Goal: Information Seeking & Learning: Learn about a topic

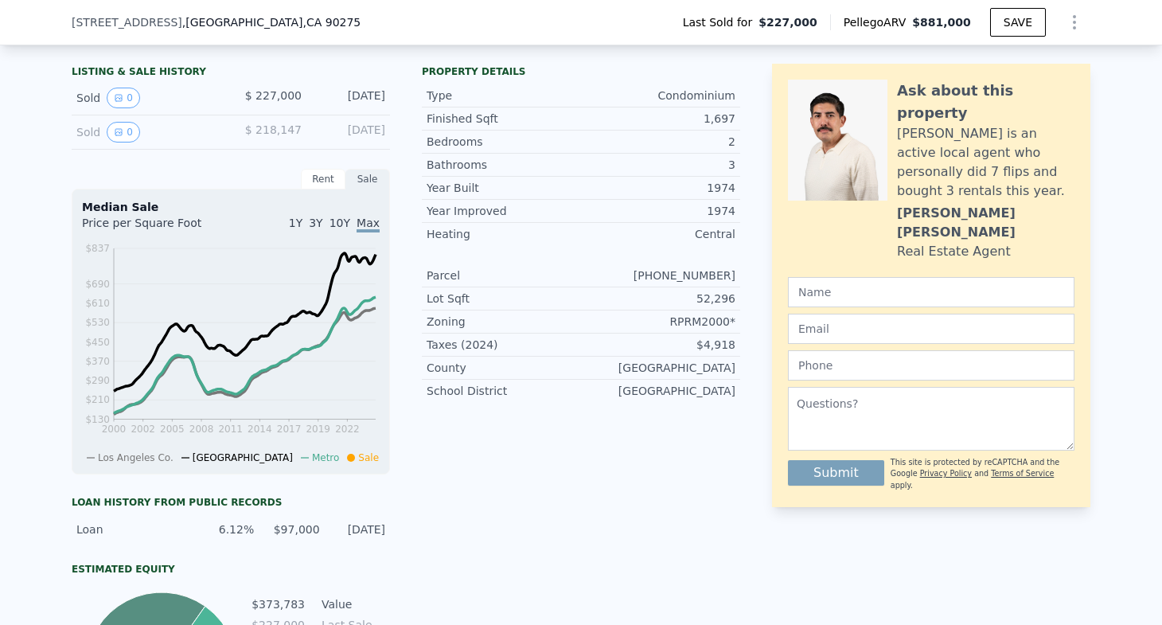
scroll to position [365, 0]
click at [119, 96] on icon "View historical data" at bounding box center [119, 98] width 10 height 10
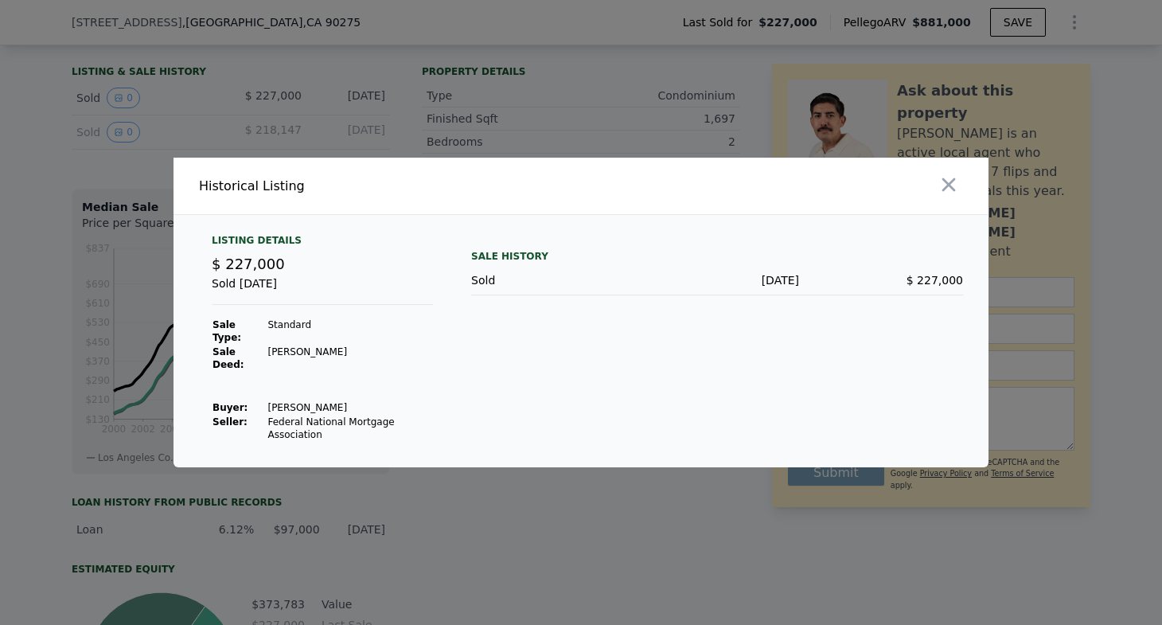
click at [965, 186] on div at bounding box center [787, 186] width 401 height 57
click at [946, 192] on icon "button" at bounding box center [949, 185] width 22 height 22
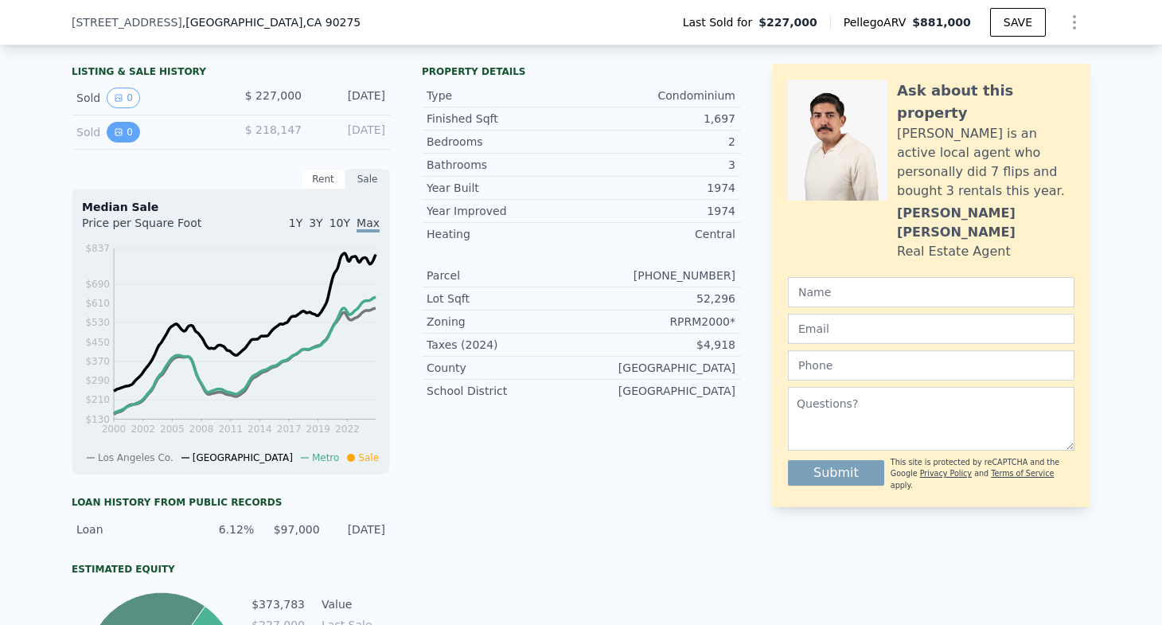
click at [123, 131] on button "0" at bounding box center [123, 132] width 33 height 21
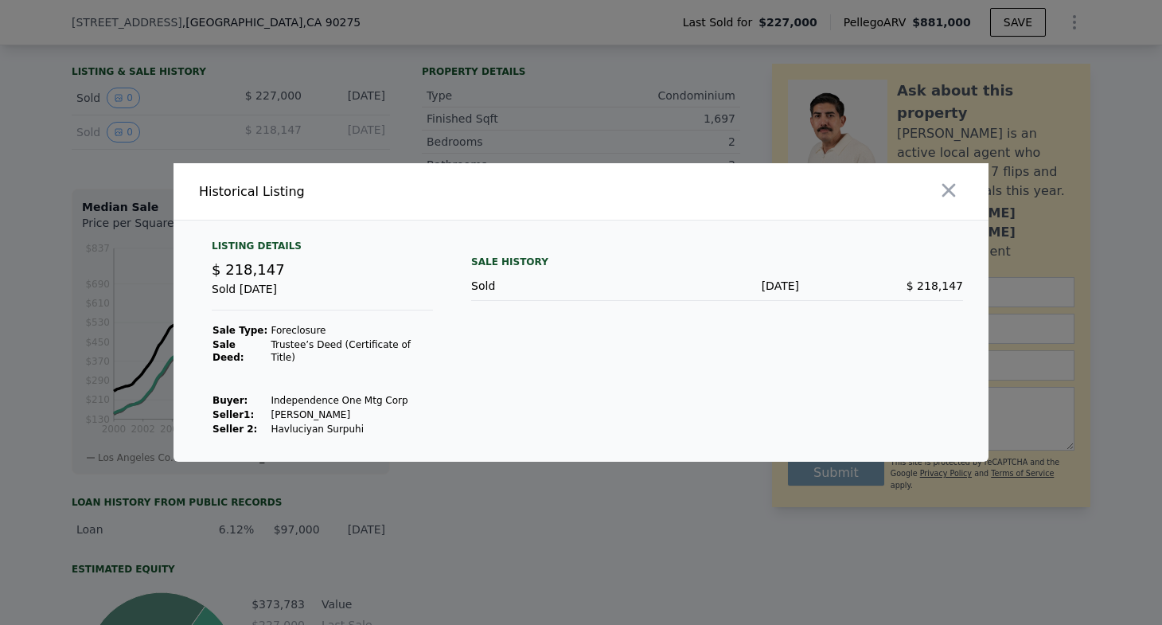
drag, startPoint x: 356, startPoint y: 426, endPoint x: 273, endPoint y: 428, distance: 82.8
click at [273, 428] on td "Havluciyan Surpuhi" at bounding box center [351, 429] width 163 height 14
drag, startPoint x: 345, startPoint y: 409, endPoint x: 265, endPoint y: 409, distance: 79.6
click at [270, 409] on td "[PERSON_NAME]" at bounding box center [351, 415] width 163 height 14
copy td "[PERSON_NAME]"
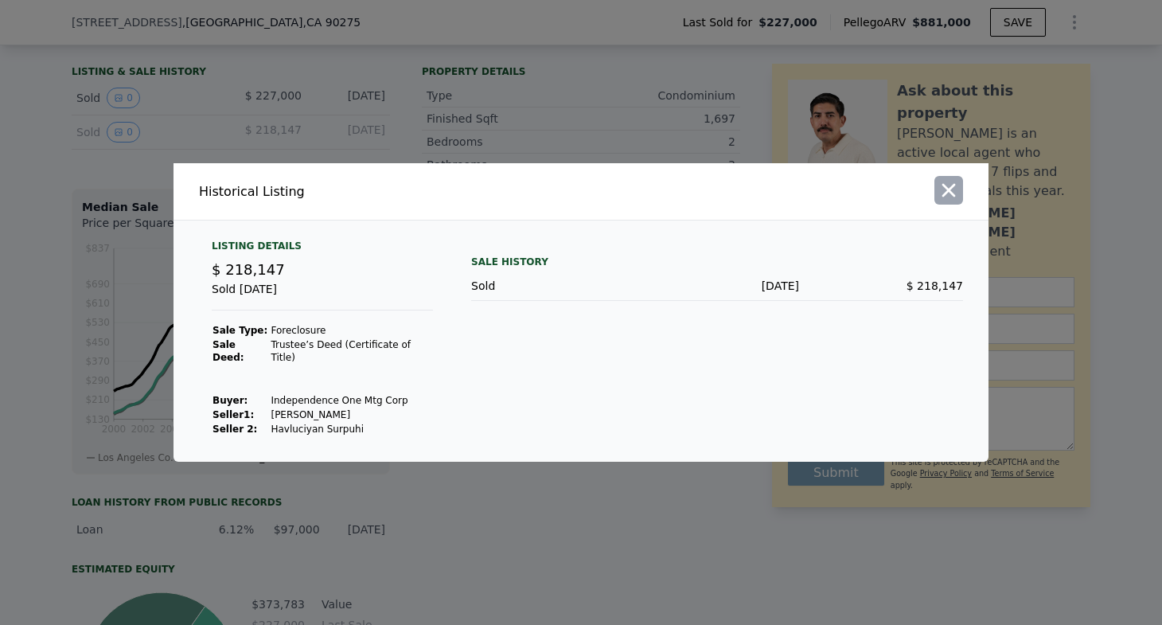
click at [957, 201] on icon "button" at bounding box center [949, 190] width 22 height 22
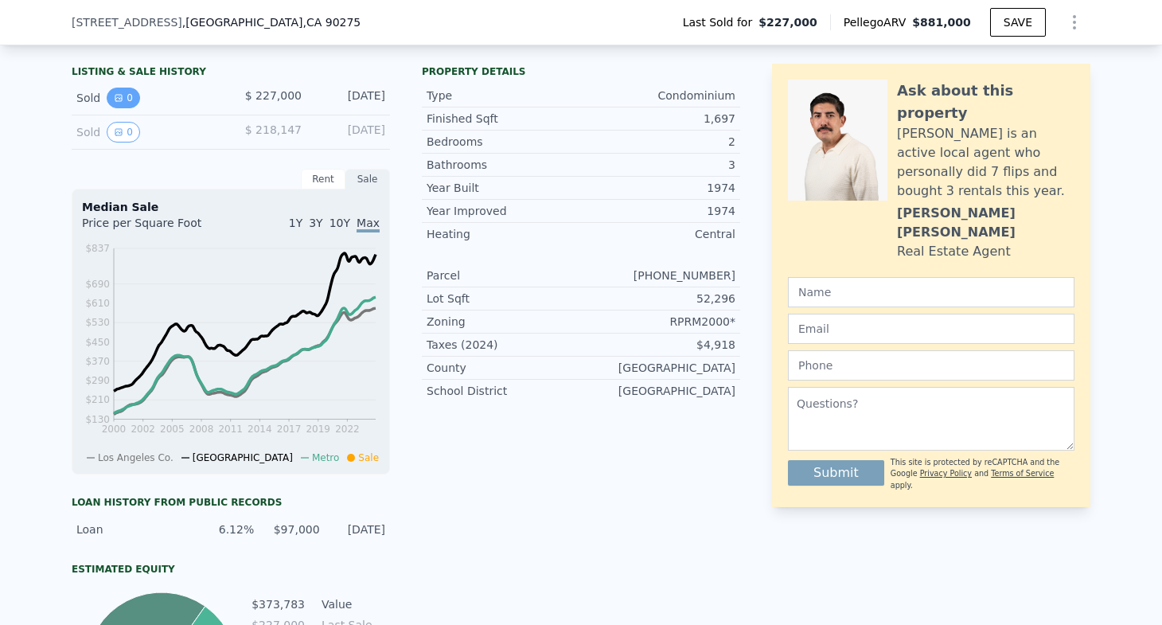
click at [121, 96] on icon "View historical data" at bounding box center [118, 98] width 6 height 6
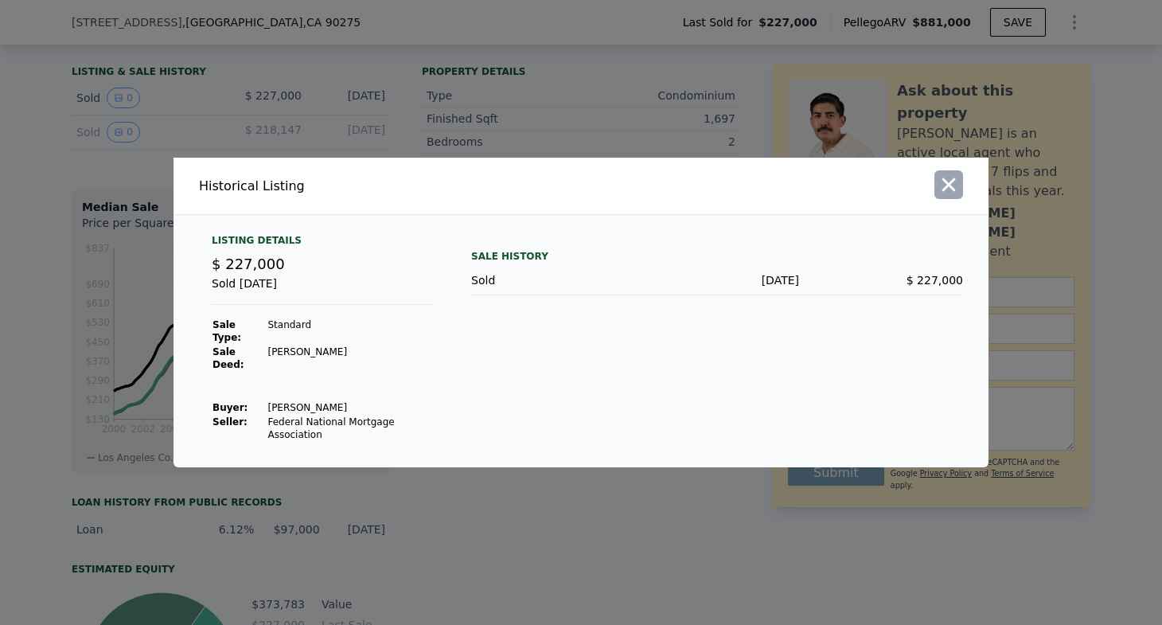
click at [949, 186] on icon "button" at bounding box center [949, 185] width 14 height 14
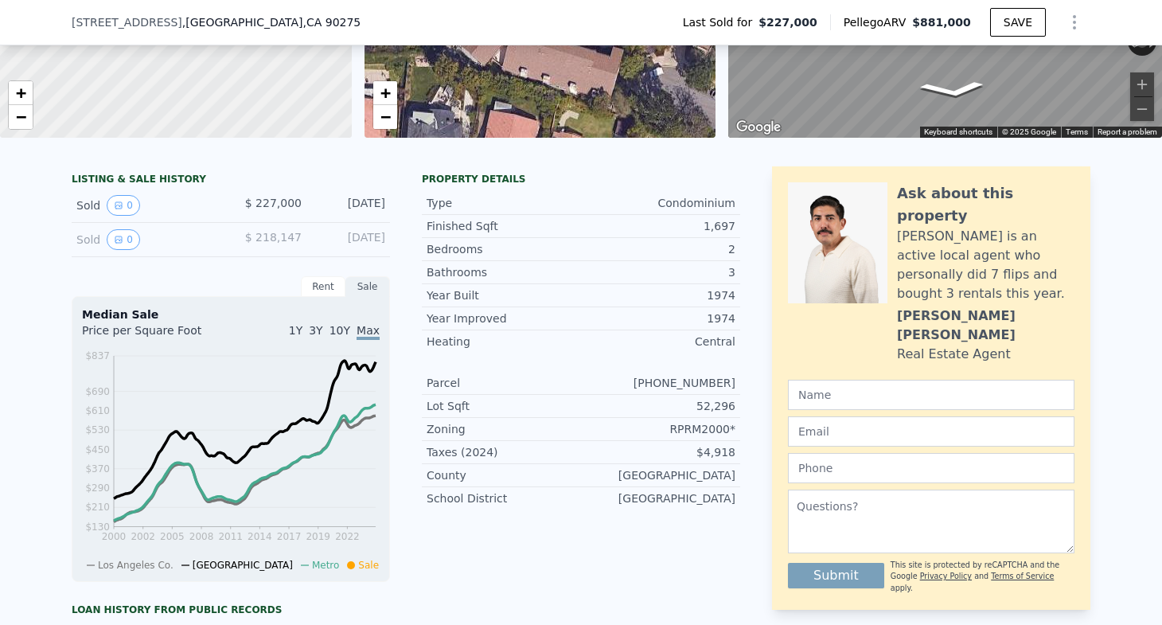
scroll to position [259, 0]
click at [370, 239] on div "[DATE]" at bounding box center [349, 238] width 71 height 21
click at [122, 234] on icon "View historical data" at bounding box center [119, 239] width 10 height 10
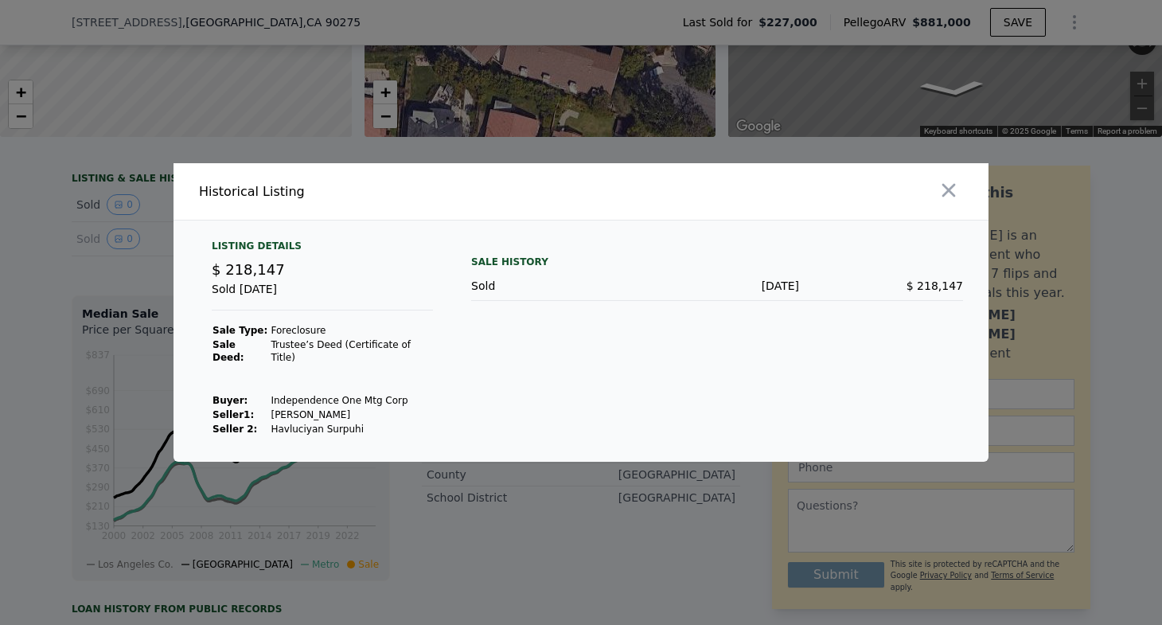
drag, startPoint x: 958, startPoint y: 205, endPoint x: 460, endPoint y: 279, distance: 503.9
click at [460, 281] on div "Historical Listing Listing Details $ 218,147 Sold [DATE] Sale Type: Foreclosure…" at bounding box center [581, 312] width 815 height 299
click at [270, 396] on td "Independence One Mtg Corp" at bounding box center [351, 400] width 163 height 14
drag, startPoint x: 266, startPoint y: 396, endPoint x: 404, endPoint y: 399, distance: 137.7
click at [404, 399] on td "Independence One Mtg Corp" at bounding box center [351, 400] width 163 height 14
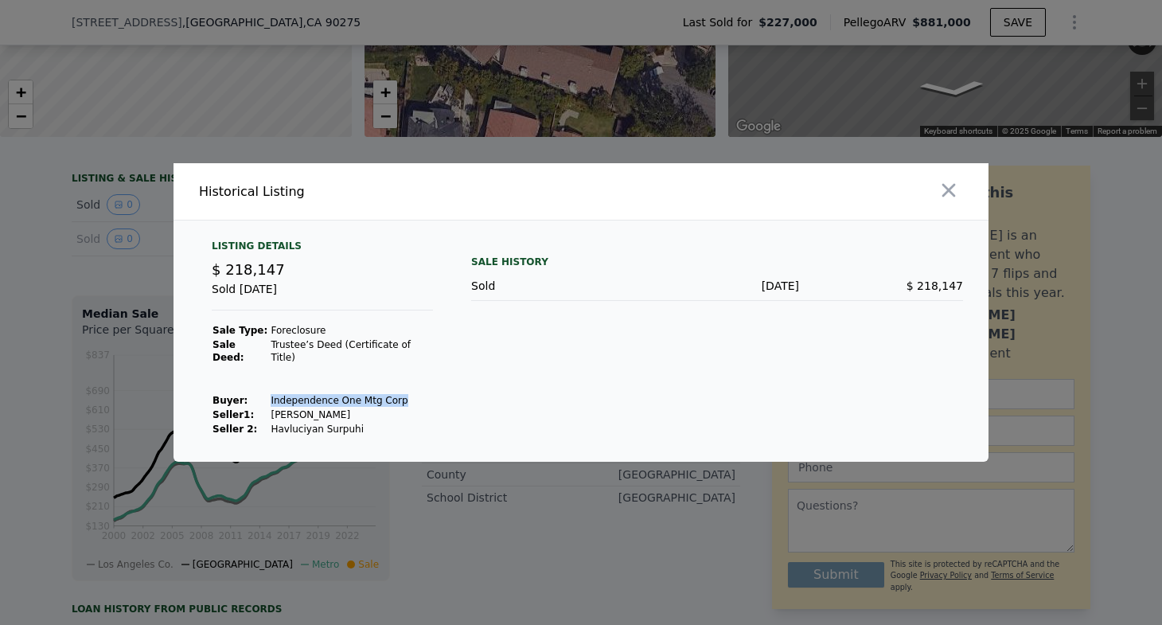
copy td "Independence One Mtg Corp"
click at [958, 200] on icon "button" at bounding box center [949, 190] width 22 height 22
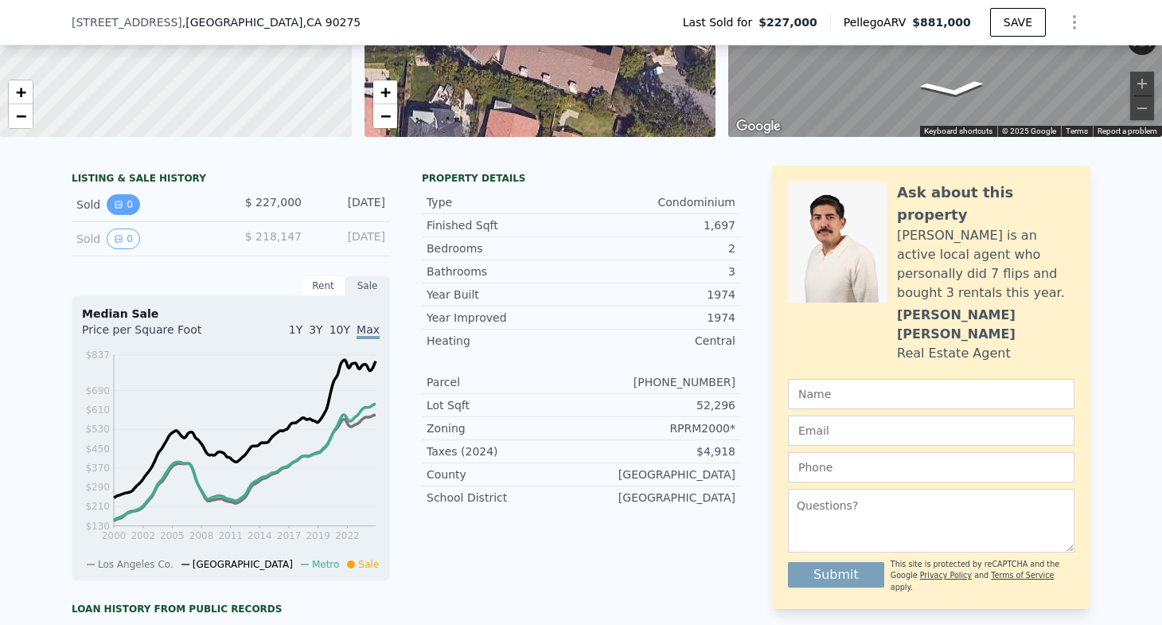
click at [124, 200] on button "0" at bounding box center [123, 204] width 33 height 21
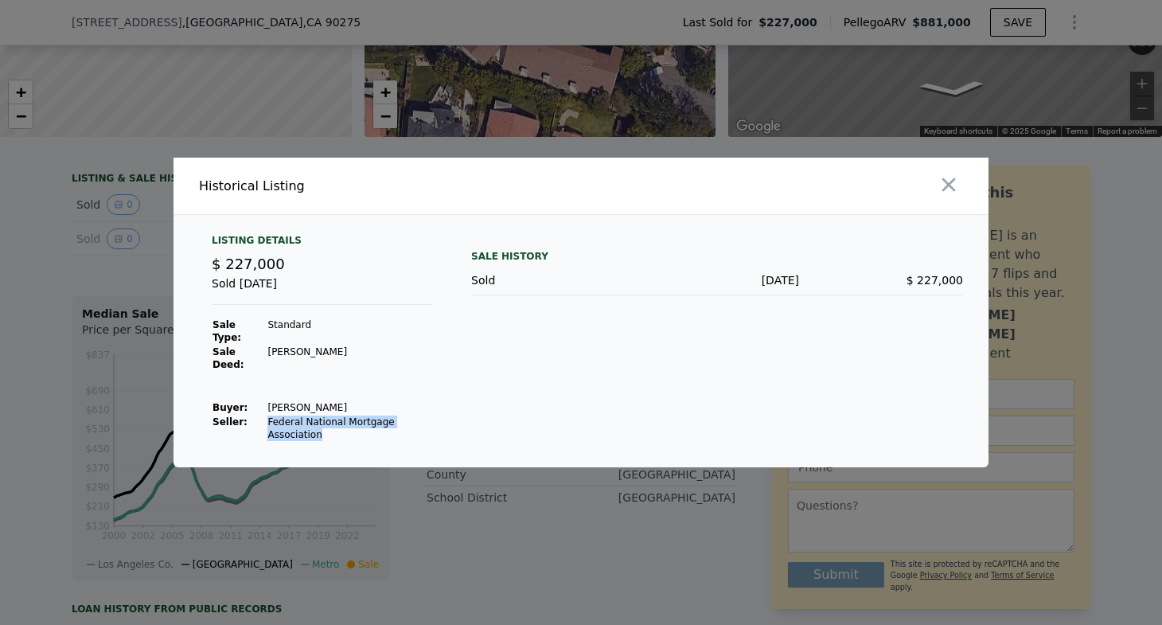
drag, startPoint x: 266, startPoint y: 422, endPoint x: 332, endPoint y: 435, distance: 67.3
click at [332, 435] on td "Federal National Mortgage Association" at bounding box center [350, 428] width 166 height 27
copy td "Federal National Mortgage Association"
click at [939, 189] on icon "button" at bounding box center [949, 185] width 22 height 22
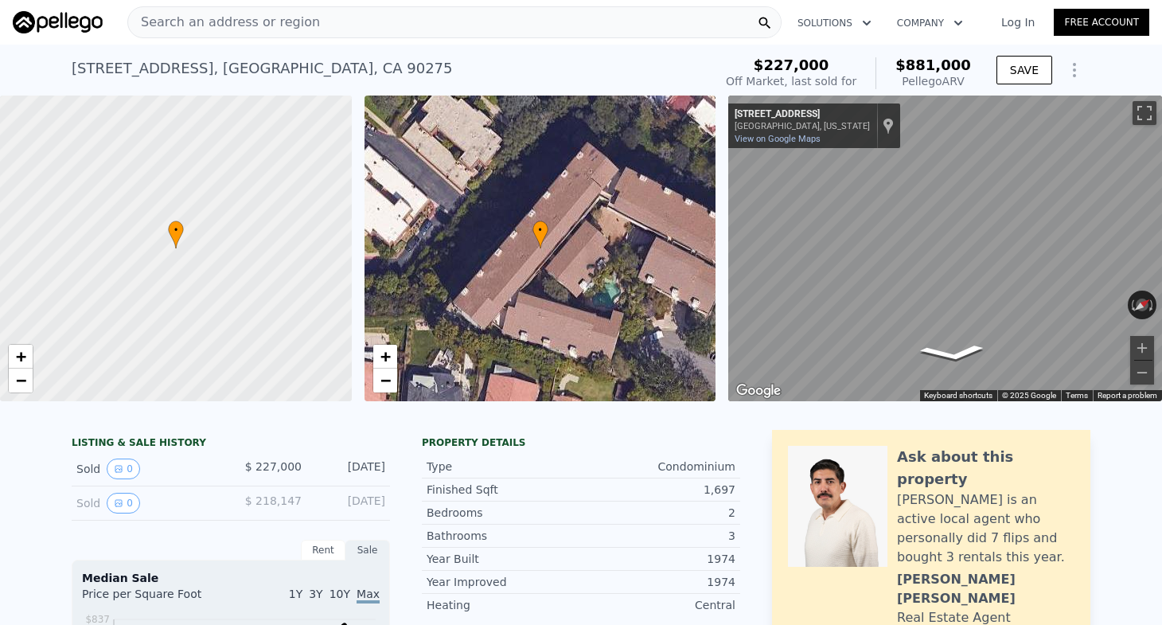
scroll to position [0, 0]
click at [396, 35] on div "Search an address or region" at bounding box center [454, 22] width 654 height 32
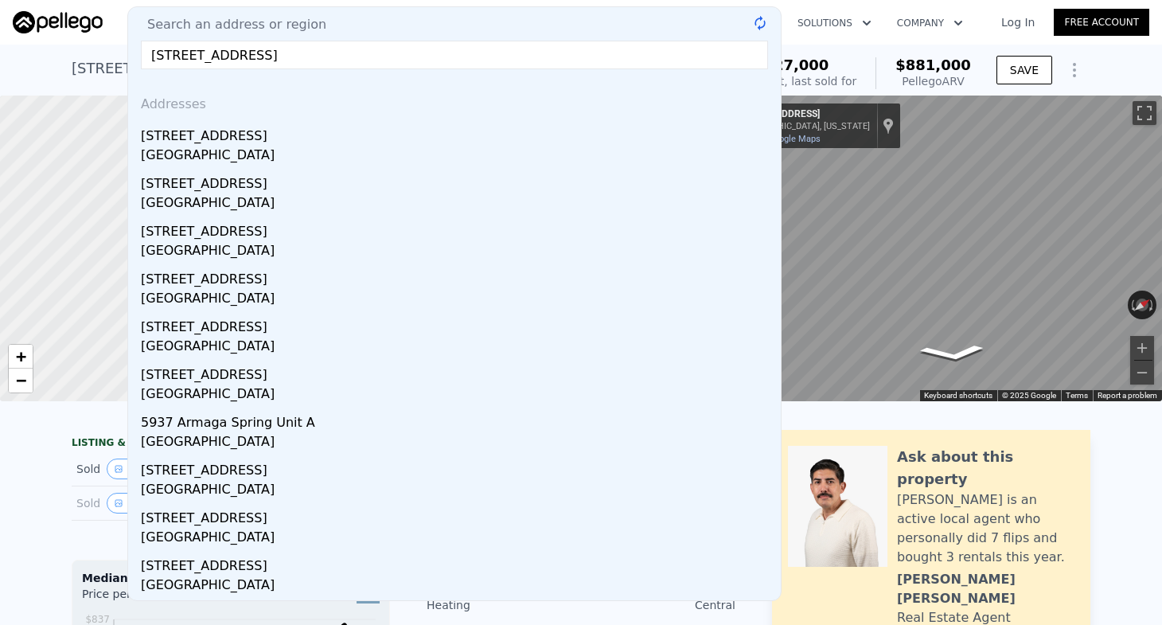
type input "[STREET_ADDRESS]"
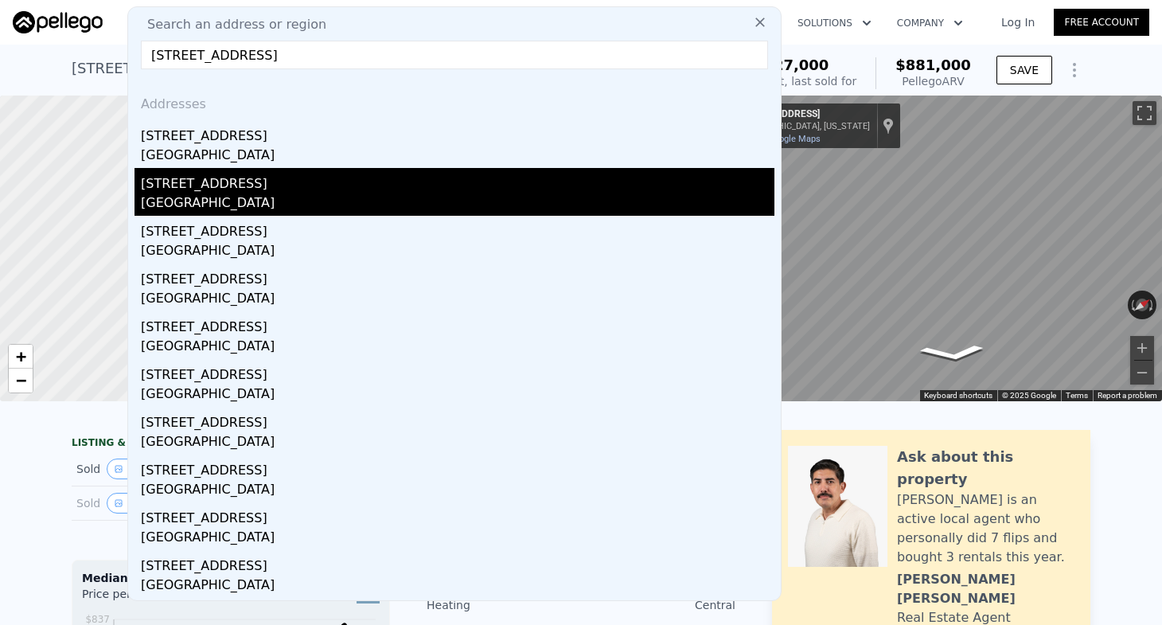
click at [400, 179] on div "[STREET_ADDRESS]" at bounding box center [458, 180] width 634 height 25
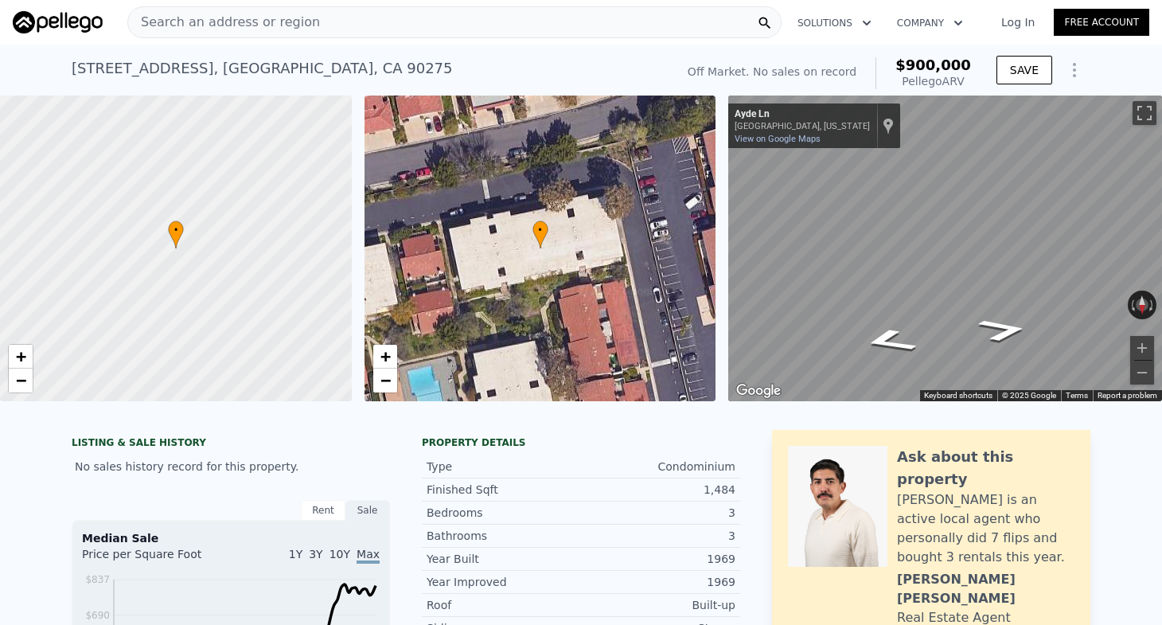
click at [415, 31] on div "Search an address or region" at bounding box center [454, 22] width 654 height 32
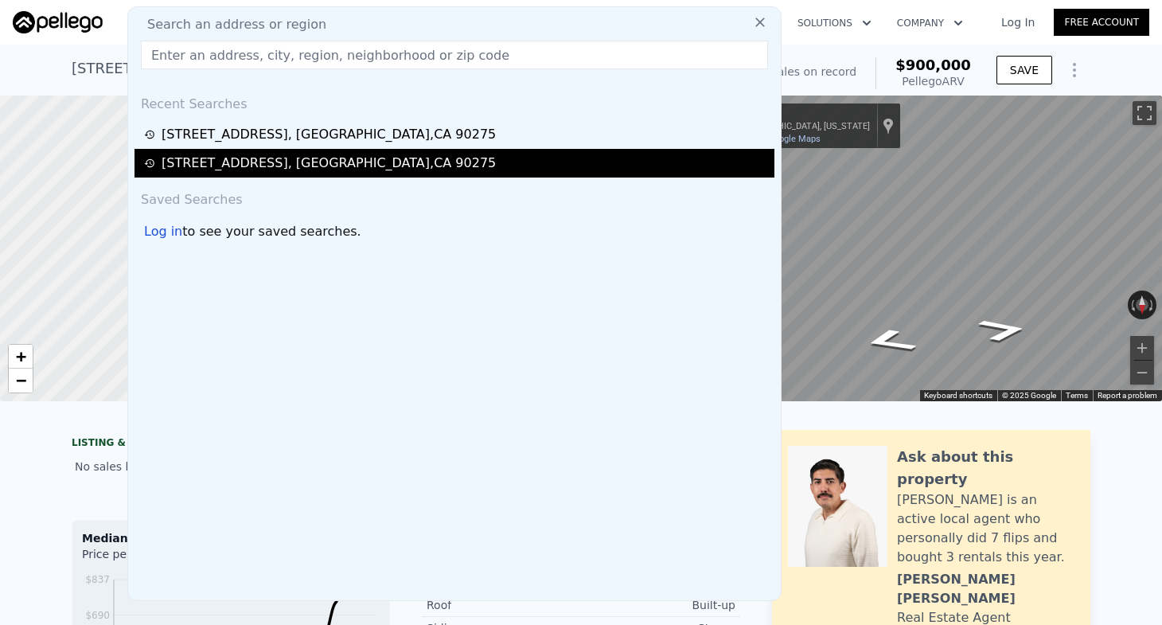
click at [387, 164] on div "[STREET_ADDRESS]" at bounding box center [329, 163] width 334 height 19
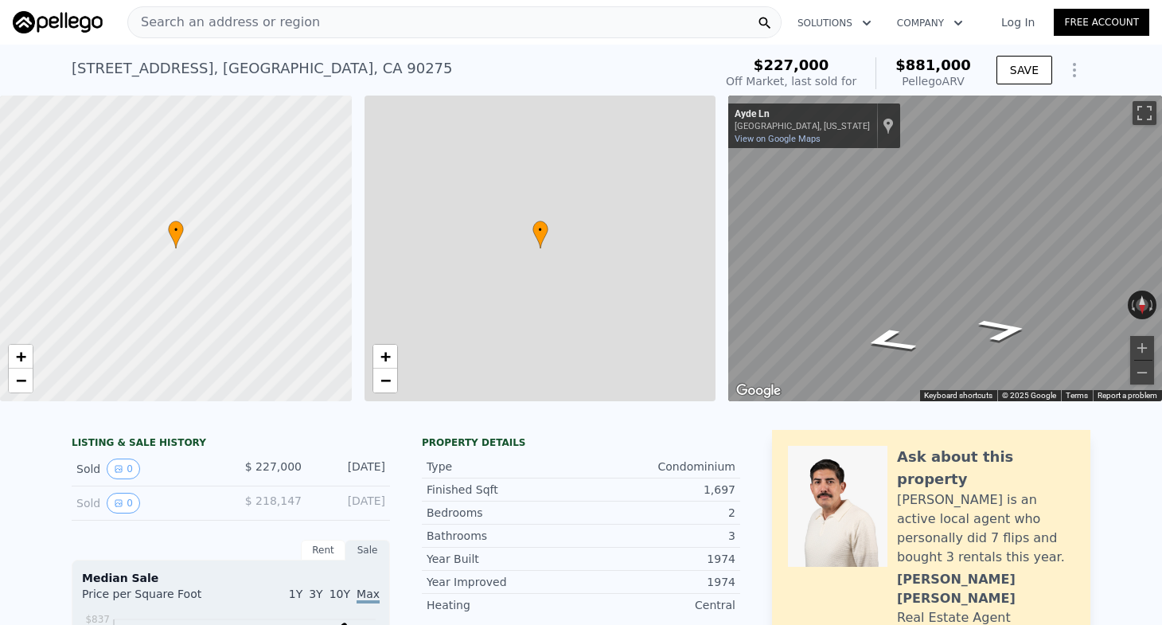
checkbox input "true"
type input "$ 881,000"
type input "6"
type input "3"
type input "1338"
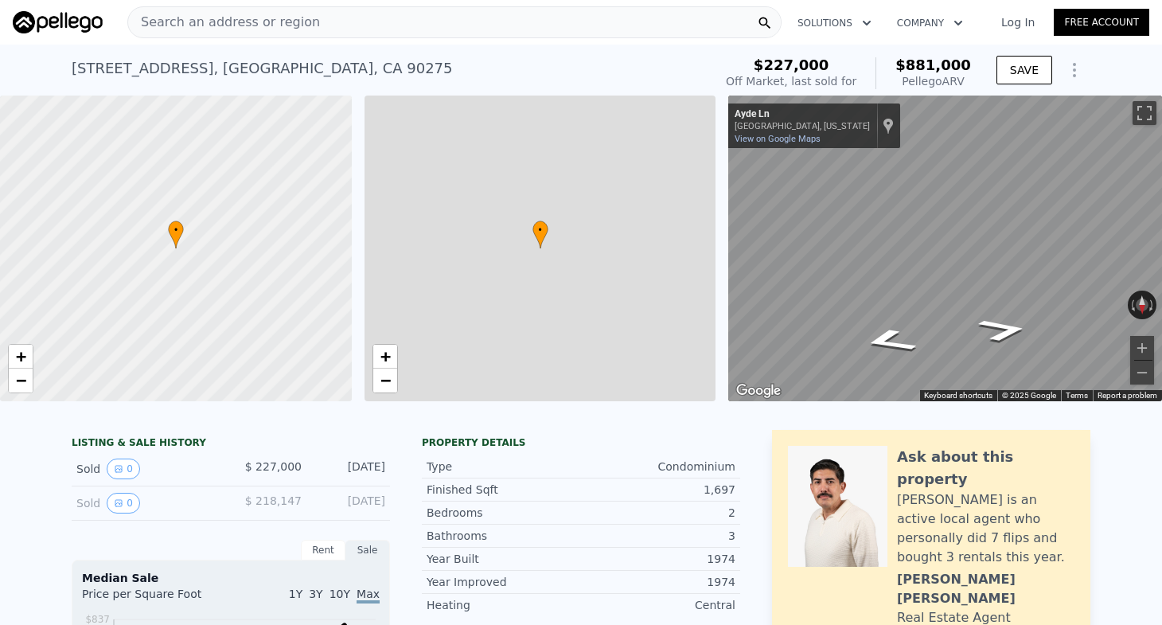
type input "2100"
type input "753735"
type input "$ 585,626"
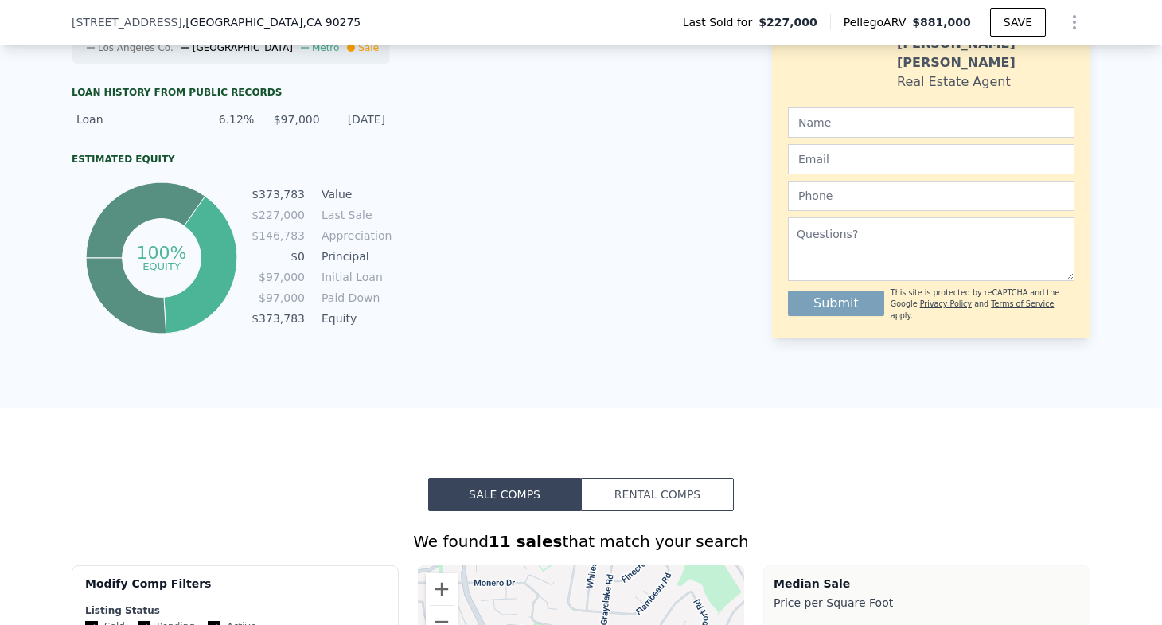
scroll to position [777, 0]
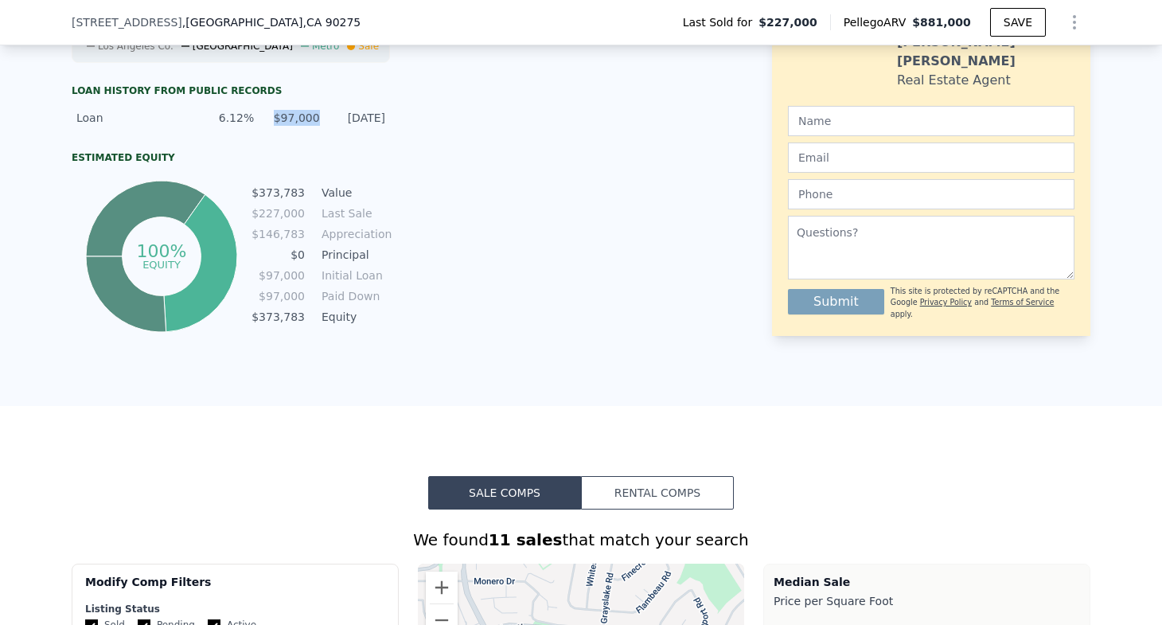
drag, startPoint x: 276, startPoint y: 119, endPoint x: 318, endPoint y: 123, distance: 42.4
click at [318, 123] on div "$97,000" at bounding box center [291, 118] width 56 height 16
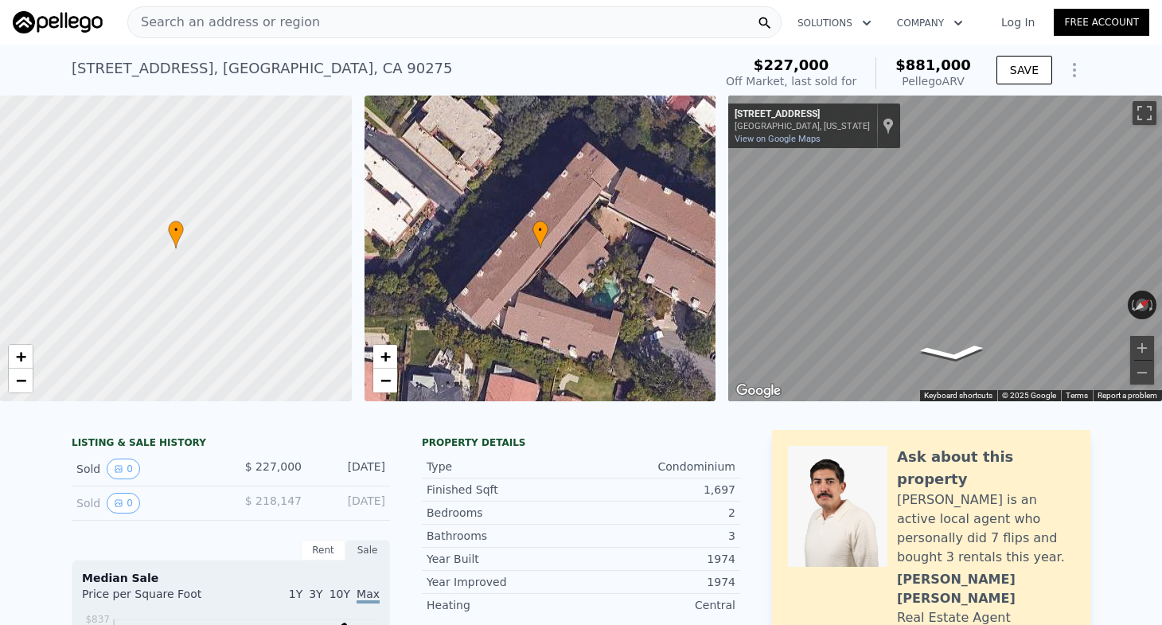
scroll to position [0, 0]
click at [454, 33] on div "Search an address or region" at bounding box center [454, 22] width 654 height 32
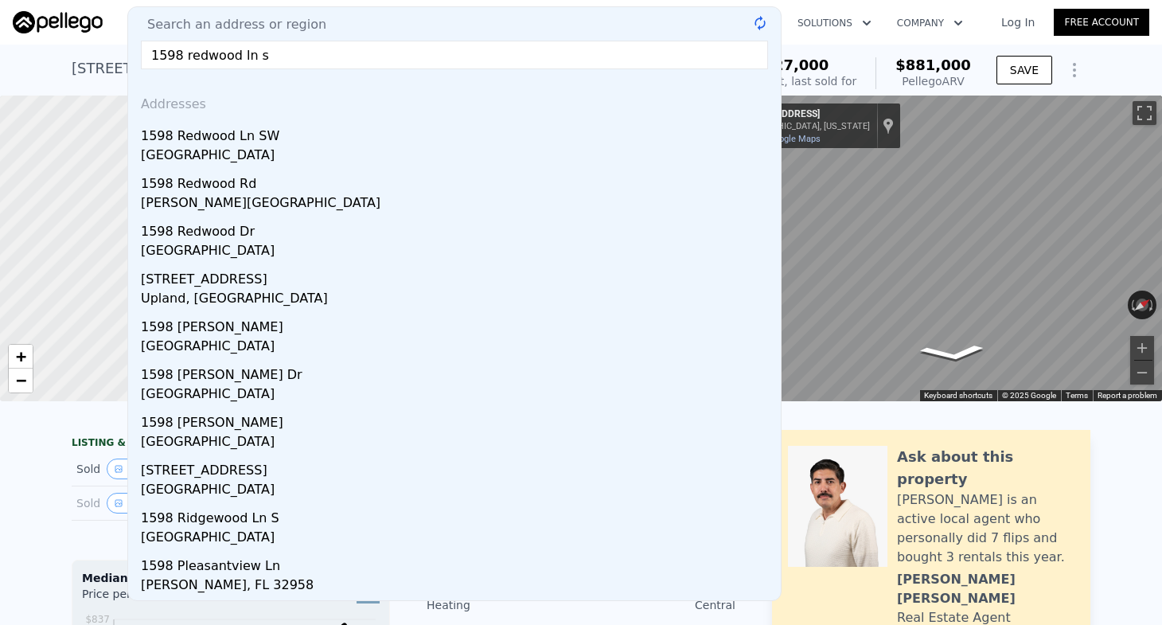
type input "1598 redwood ln sw"
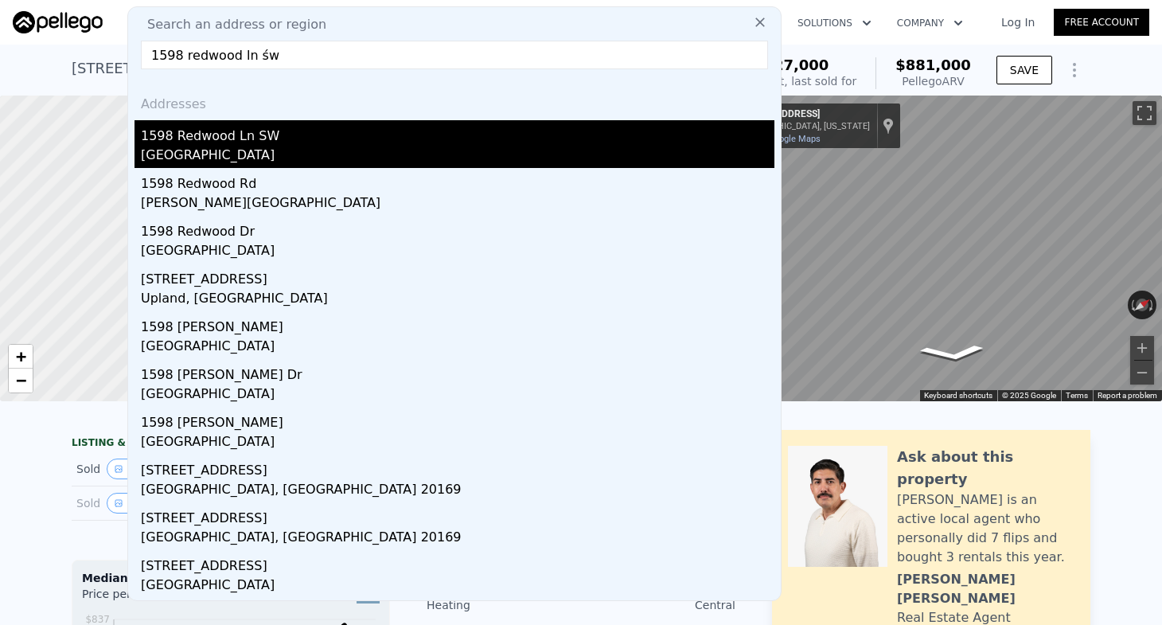
drag, startPoint x: 454, startPoint y: 26, endPoint x: 437, endPoint y: 143, distance: 118.2
click at [437, 143] on div "1598 Redwood Ln SW" at bounding box center [458, 132] width 634 height 25
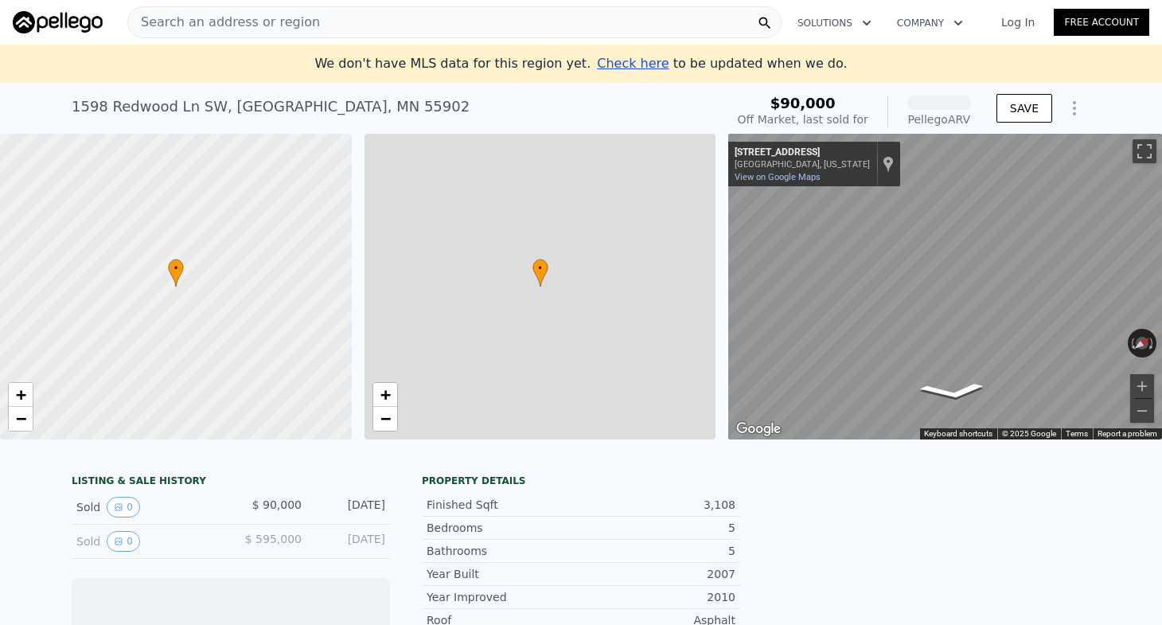
click at [398, 152] on div "• + −" at bounding box center [541, 287] width 352 height 306
